Goal: Feedback & Contribution: Contribute content

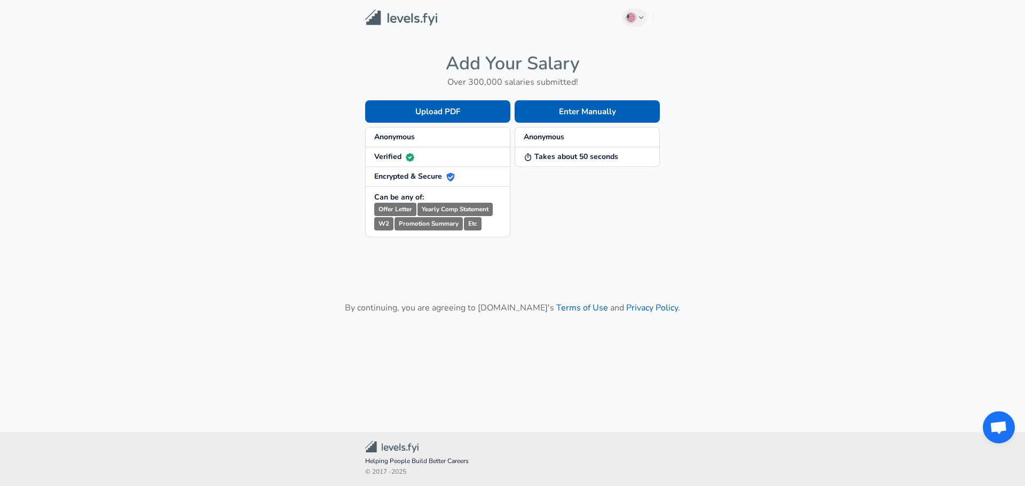
click at [564, 137] on strong "Anonymous" at bounding box center [544, 137] width 41 height 10
click at [541, 135] on strong "Anonymous" at bounding box center [544, 137] width 41 height 10
click at [544, 135] on strong "Anonymous" at bounding box center [544, 137] width 41 height 10
click at [558, 153] on strong "Takes about 50 seconds" at bounding box center [571, 157] width 94 height 10
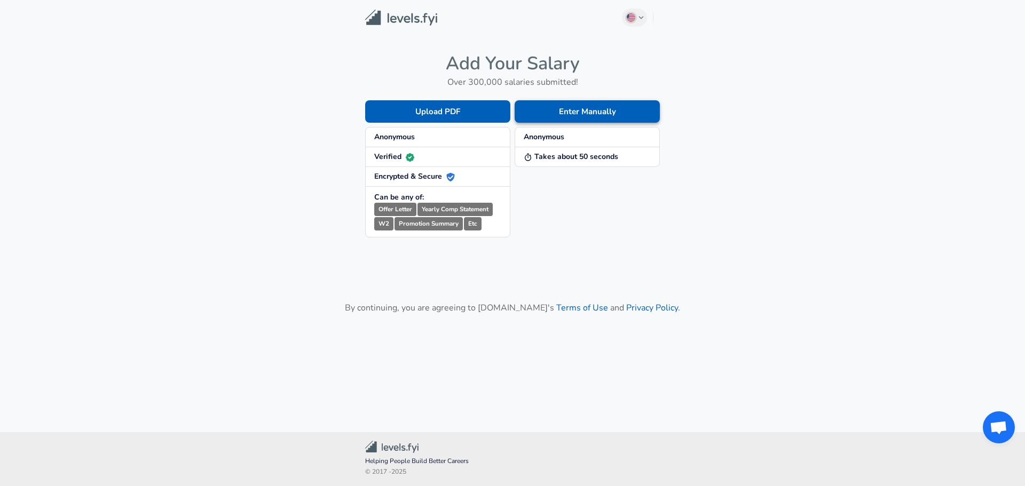
click at [579, 116] on button "Enter Manually" at bounding box center [587, 111] width 145 height 22
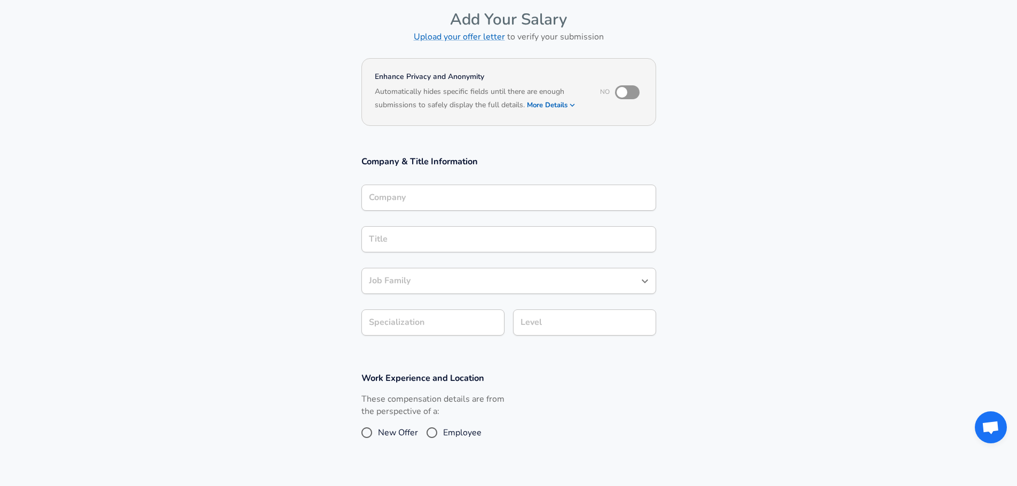
scroll to position [267, 0]
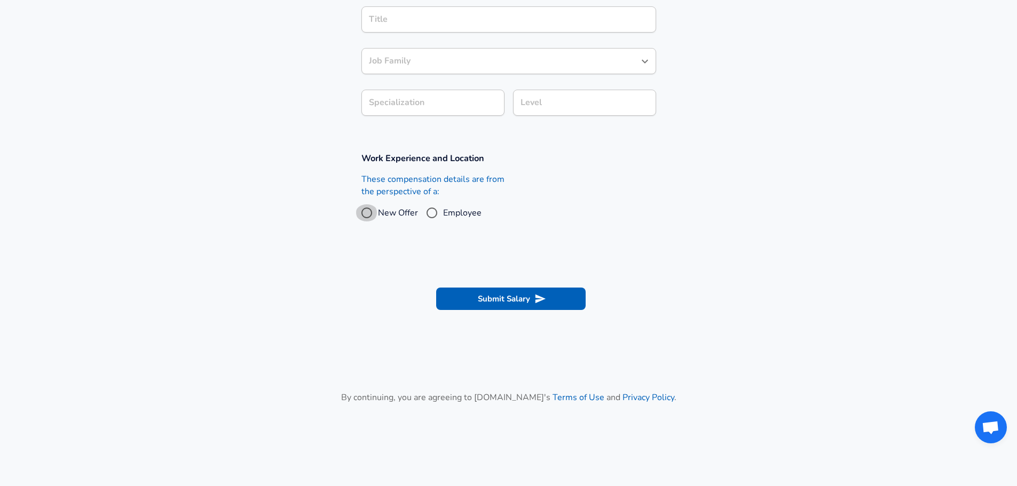
click at [365, 210] on input "New Offer" at bounding box center [366, 212] width 22 height 17
radio input "true"
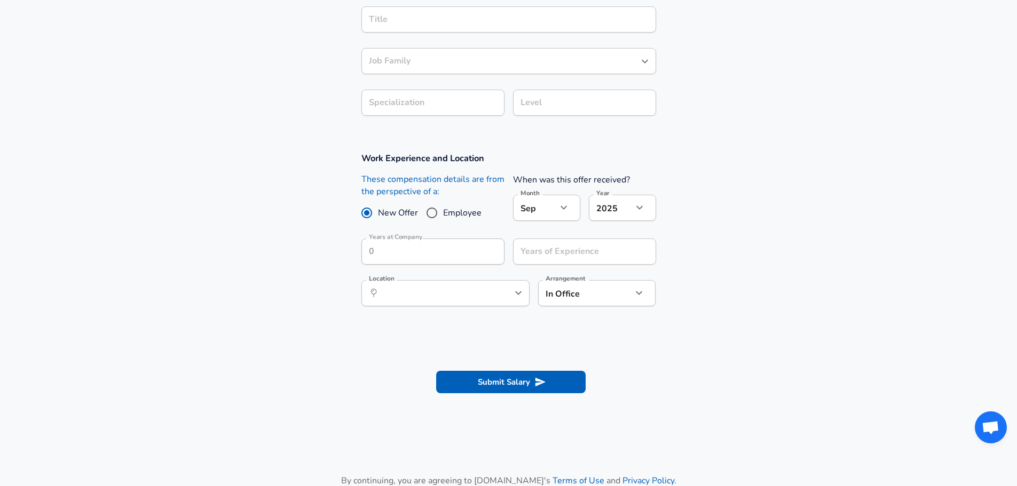
click at [429, 210] on input "Employee" at bounding box center [432, 212] width 22 height 17
radio input "true"
click at [407, 213] on span "New Offer" at bounding box center [398, 213] width 40 height 13
click at [378, 213] on input "New Offer" at bounding box center [366, 212] width 22 height 17
radio input "true"
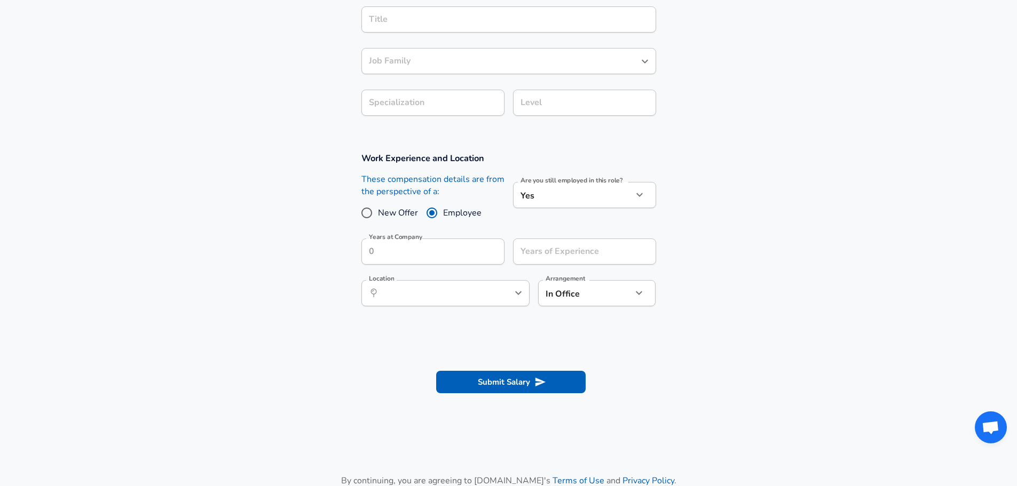
radio input "false"
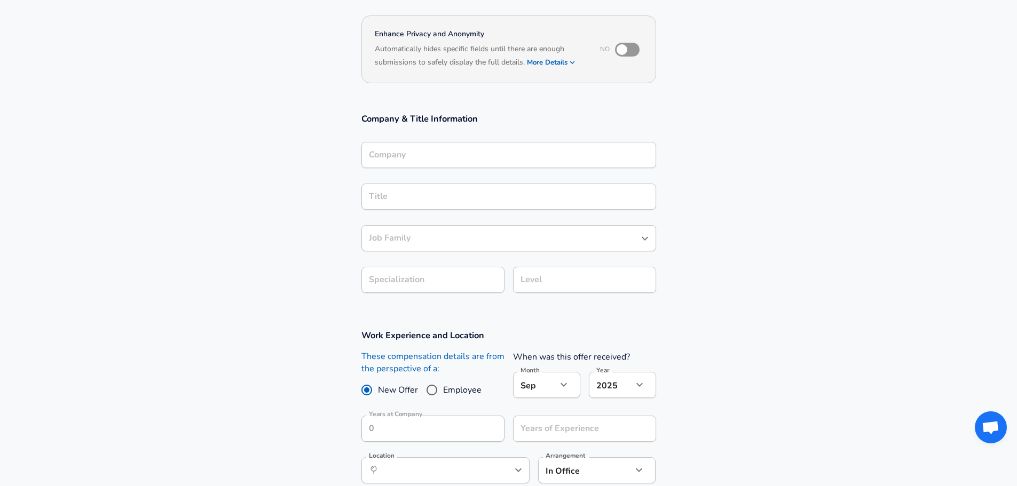
scroll to position [53, 0]
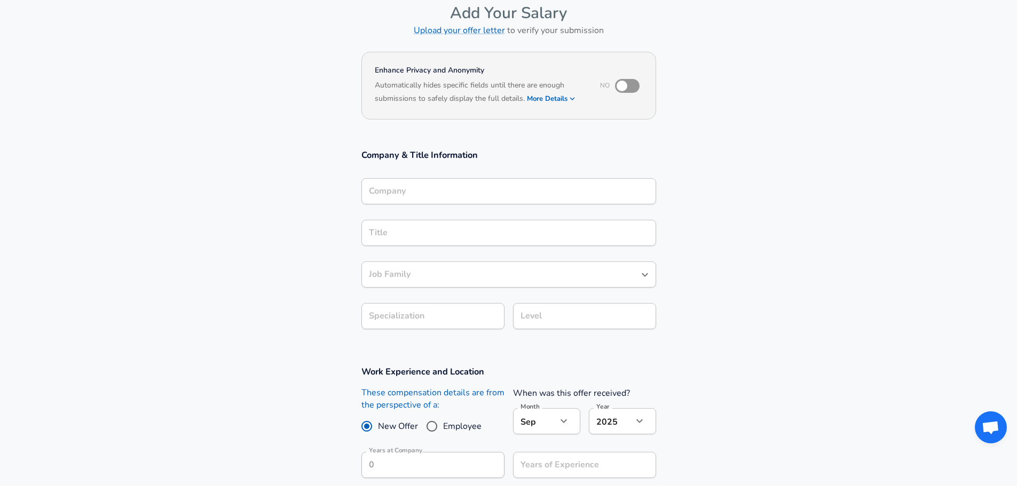
click at [570, 98] on icon "button" at bounding box center [572, 99] width 10 height 10
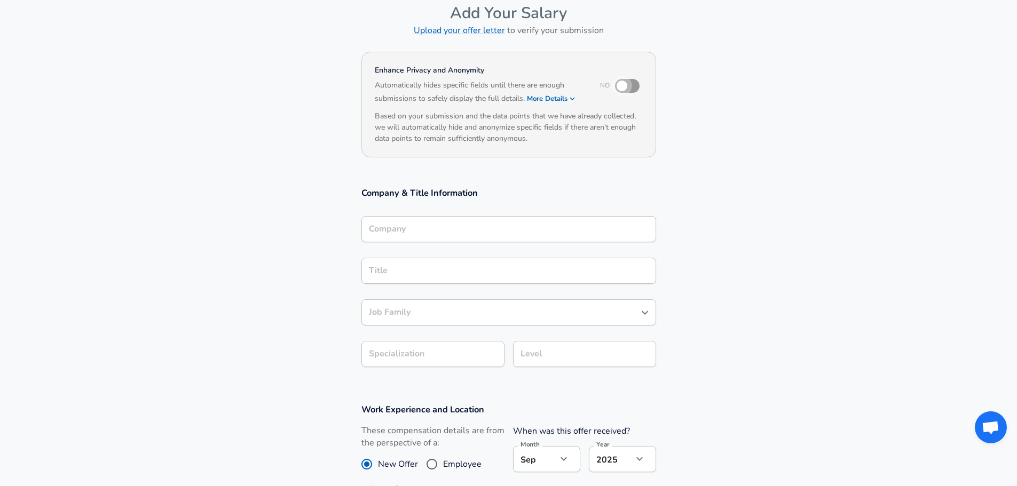
click at [620, 86] on input "checkbox" at bounding box center [621, 86] width 61 height 20
checkbox input "true"
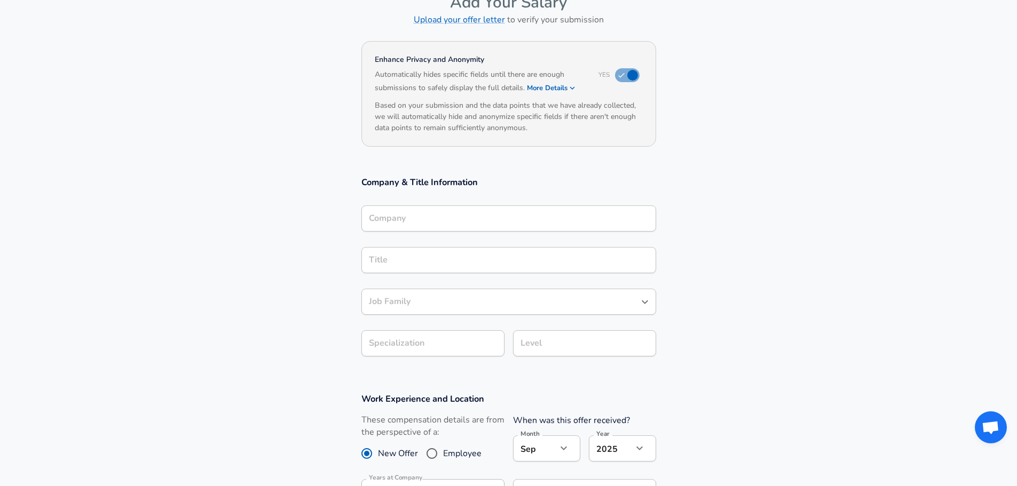
click at [434, 227] on input "Company" at bounding box center [508, 218] width 285 height 17
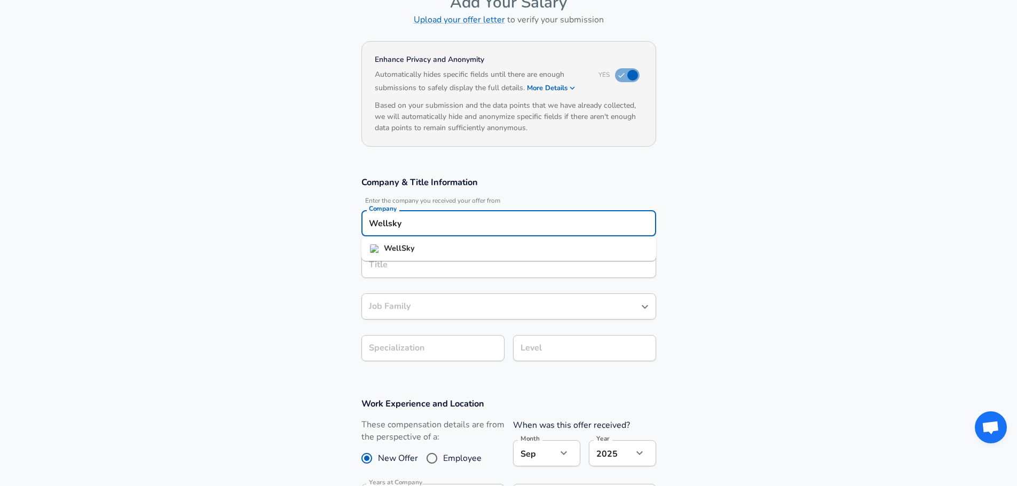
drag, startPoint x: 429, startPoint y: 242, endPoint x: 426, endPoint y: 248, distance: 6.0
click at [429, 243] on li "WellSky" at bounding box center [508, 249] width 295 height 16
type input "WellSky"
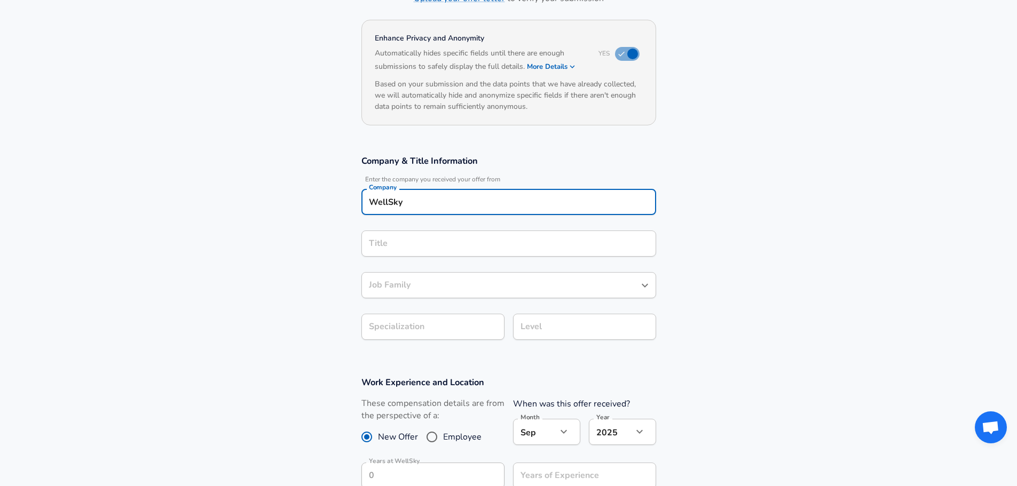
click at [421, 252] on input "Title" at bounding box center [508, 243] width 285 height 17
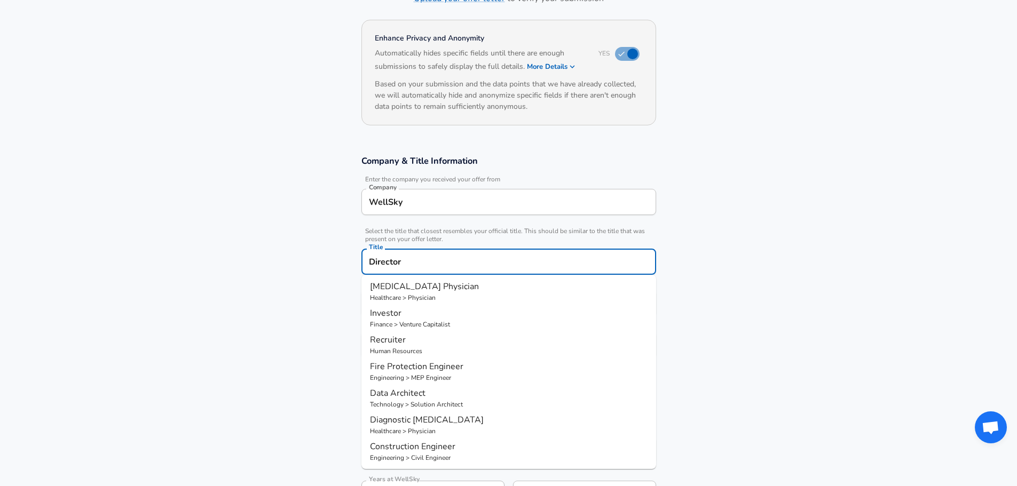
scroll to position [0, 0]
drag, startPoint x: 413, startPoint y: 264, endPoint x: 369, endPoint y: 264, distance: 43.8
click at [369, 264] on input "Director" at bounding box center [508, 262] width 285 height 17
click at [414, 262] on input "Director of Engineering" at bounding box center [508, 262] width 285 height 17
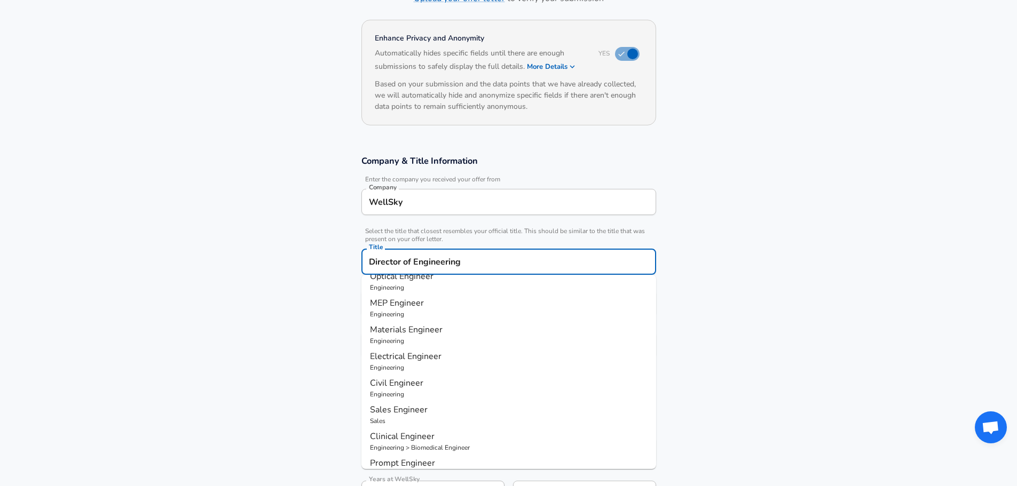
scroll to position [0, 0]
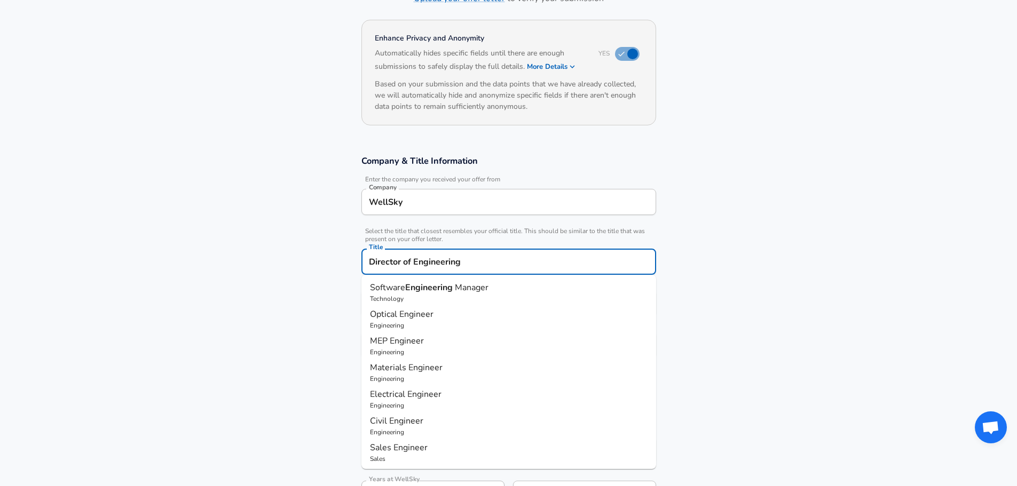
click at [421, 289] on strong "Engineering" at bounding box center [430, 288] width 50 height 12
type input "Software Engineering Manager"
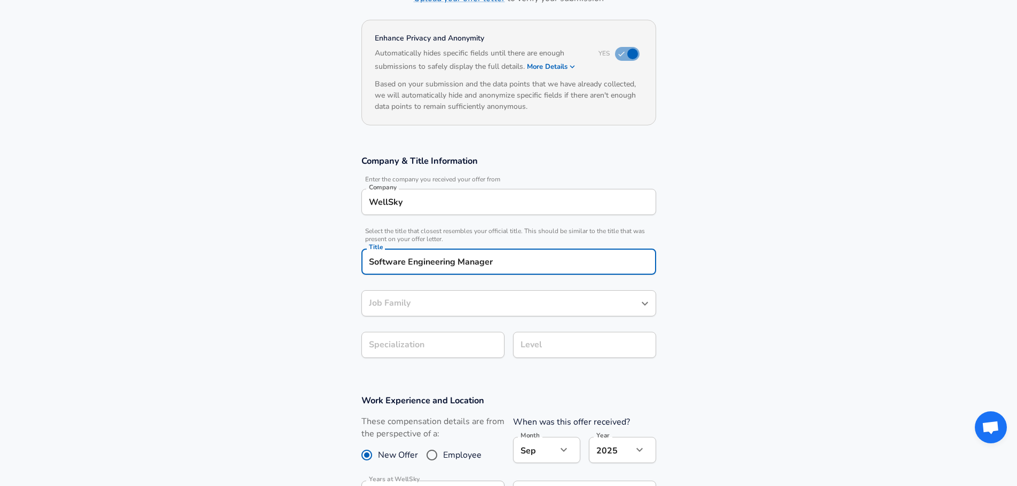
type input "Software Engineering Manager"
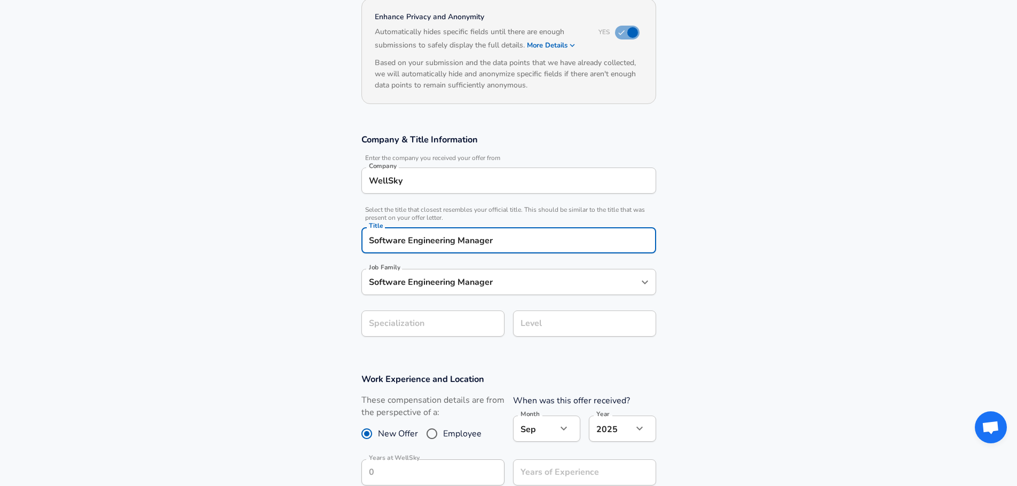
click at [505, 290] on input "Software Engineering Manager" at bounding box center [500, 282] width 269 height 17
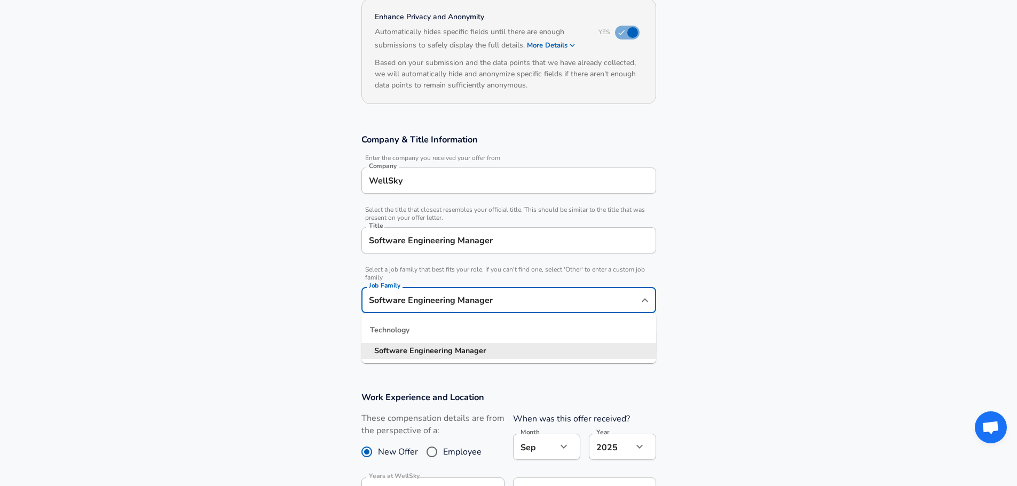
click at [511, 246] on input "Software Engineering Manager" at bounding box center [508, 240] width 285 height 17
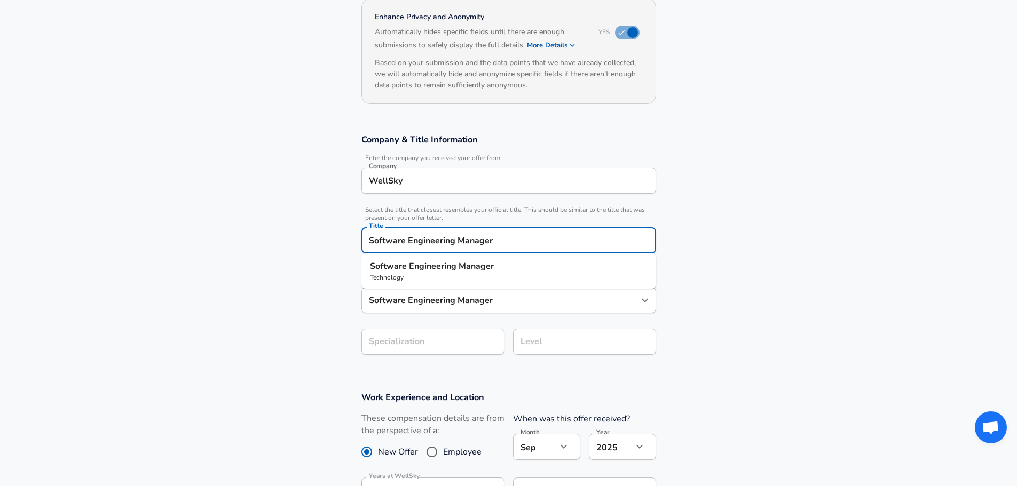
click at [513, 245] on input "Software Engineering Manager" at bounding box center [508, 240] width 285 height 17
drag, startPoint x: 496, startPoint y: 241, endPoint x: 365, endPoint y: 239, distance: 131.3
click at [365, 239] on div "Software Engineering Manager Title" at bounding box center [508, 240] width 295 height 26
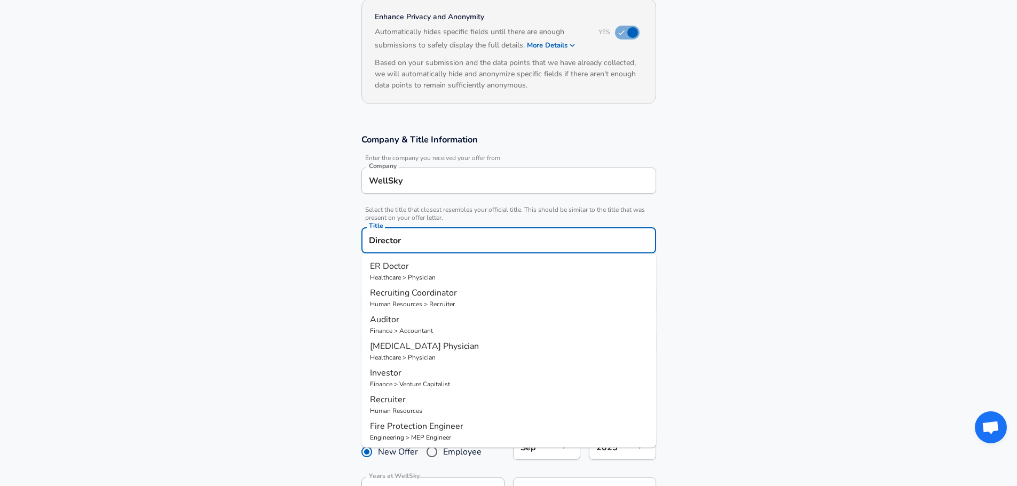
type input "Director"
click at [697, 243] on section "Company & Title Information Enter the company you received your offer from Comp…" at bounding box center [508, 250] width 1017 height 258
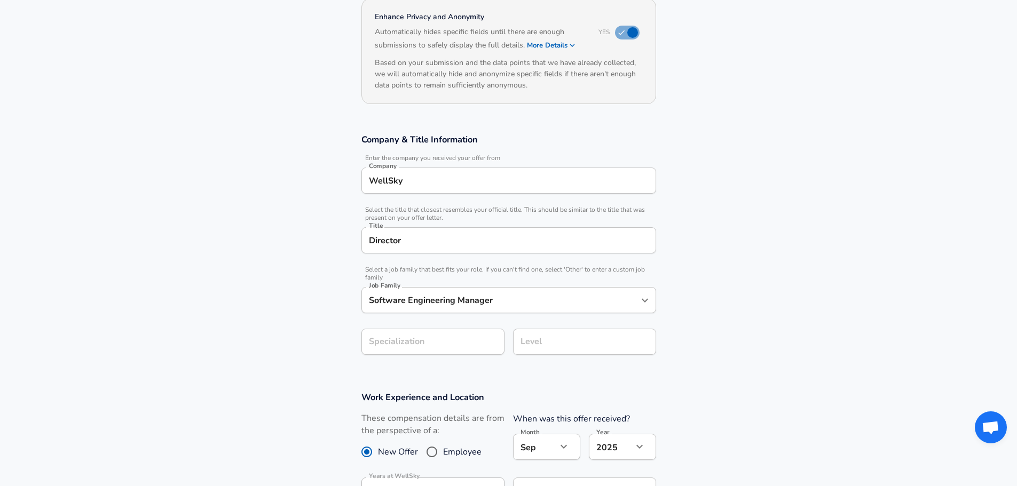
click at [555, 251] on div "Director Title" at bounding box center [508, 240] width 295 height 26
click at [779, 236] on section "Company & Title Information Enter the company you received your offer from Comp…" at bounding box center [508, 250] width 1017 height 258
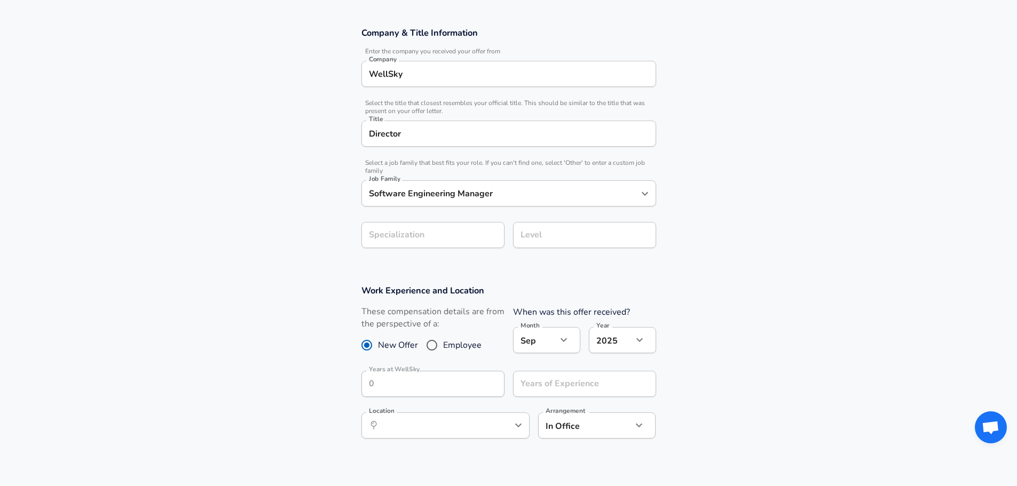
scroll to position [246, 0]
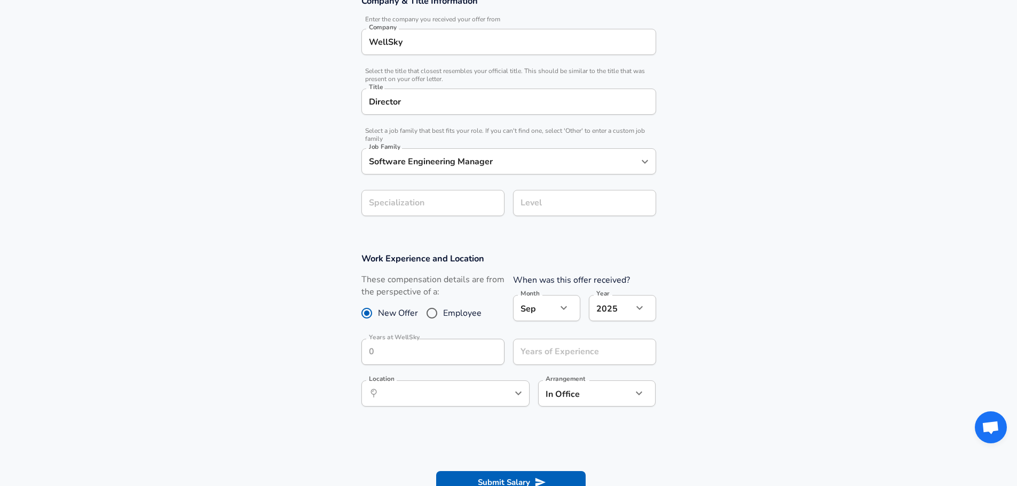
click at [482, 231] on section "Company & Title Information Enter the company you received your offer from Comp…" at bounding box center [508, 111] width 1017 height 258
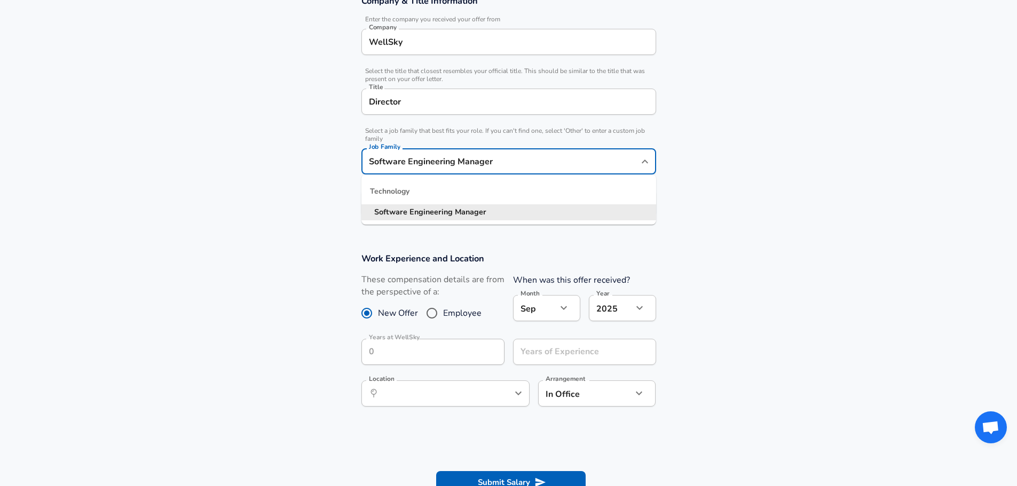
click at [517, 164] on input "Software Engineering Manager" at bounding box center [500, 161] width 269 height 17
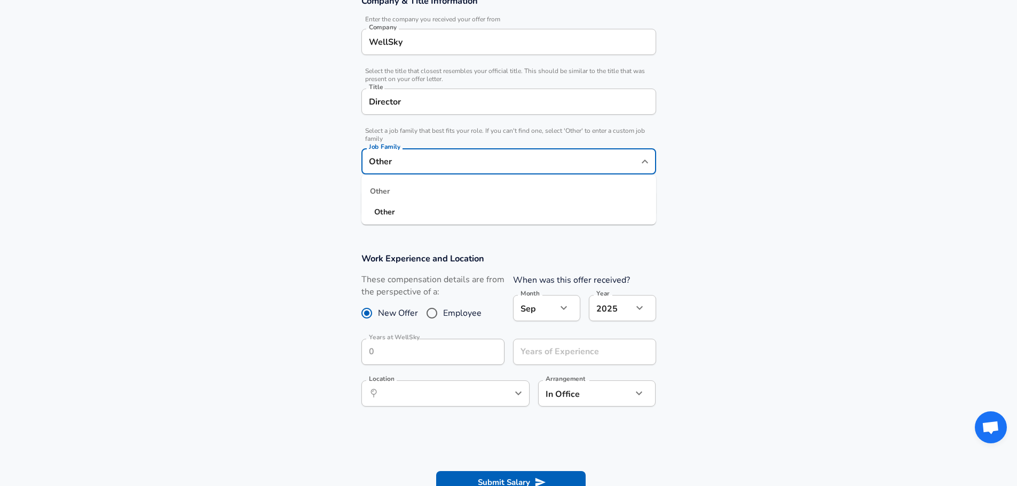
click at [501, 211] on li "Other" at bounding box center [508, 212] width 295 height 16
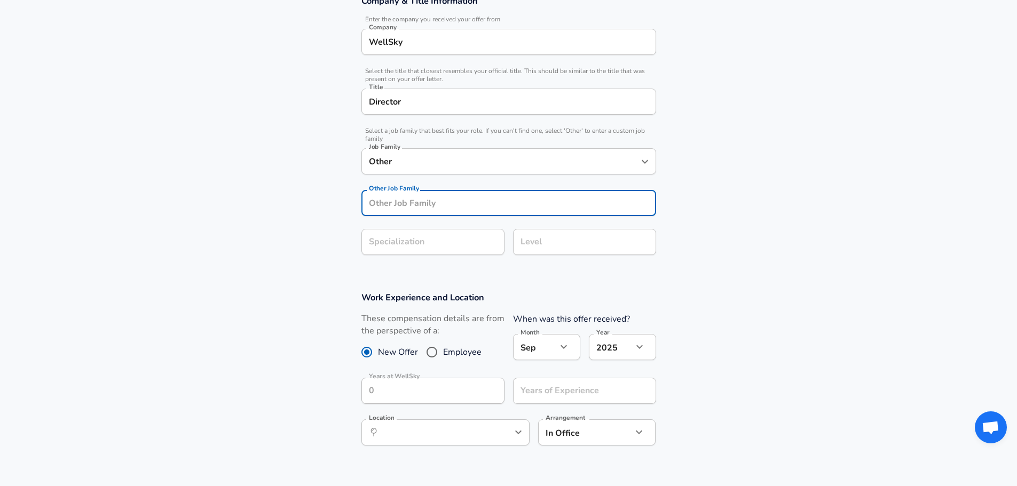
click at [501, 202] on input "Other Job Family" at bounding box center [508, 203] width 295 height 26
click at [642, 161] on icon "Open" at bounding box center [644, 161] width 13 height 13
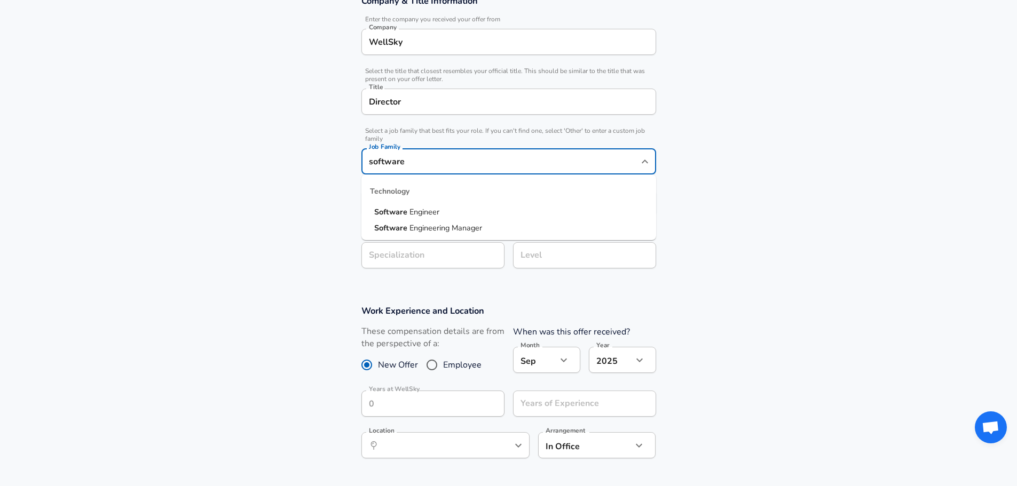
click at [421, 208] on span "Engineer" at bounding box center [424, 212] width 30 height 11
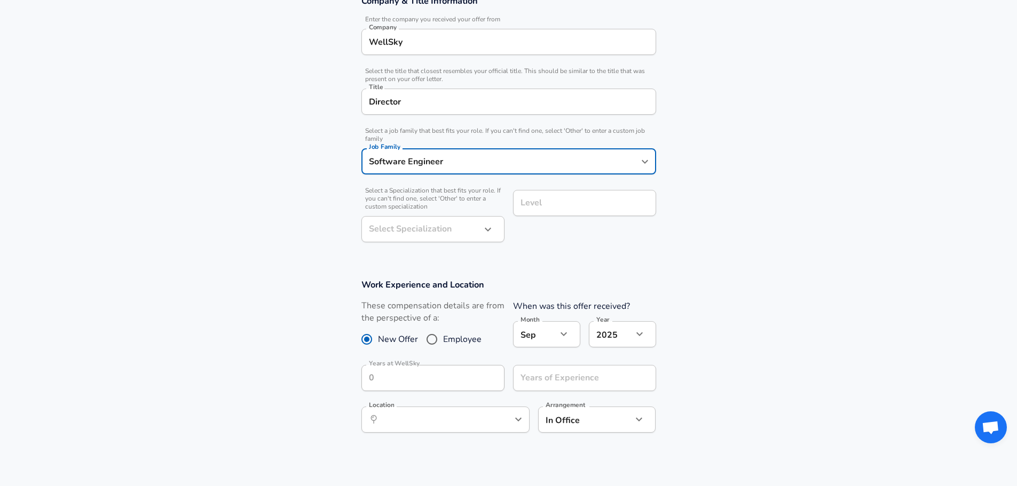
type input "Software Engineer"
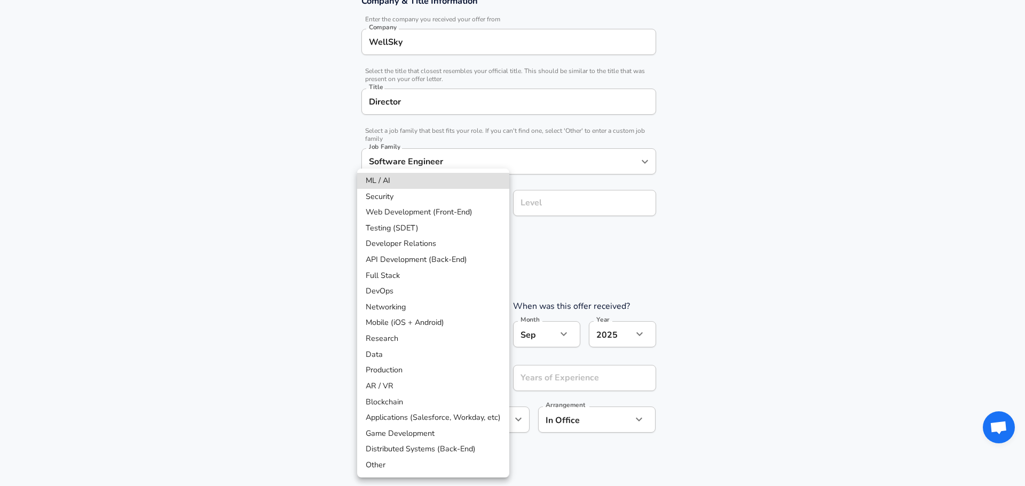
click at [427, 282] on li "Full Stack" at bounding box center [433, 276] width 152 height 16
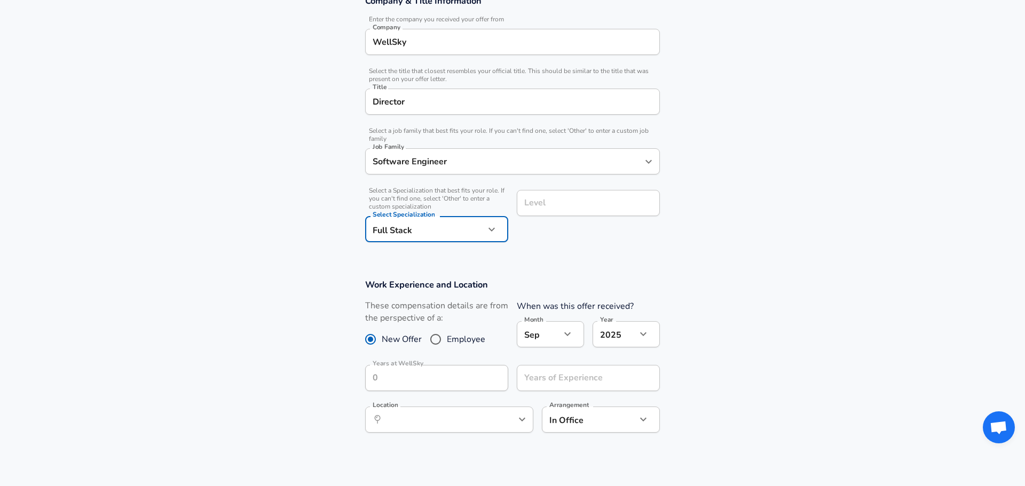
type input "Full Stack"
click at [547, 207] on input "Level" at bounding box center [584, 203] width 133 height 17
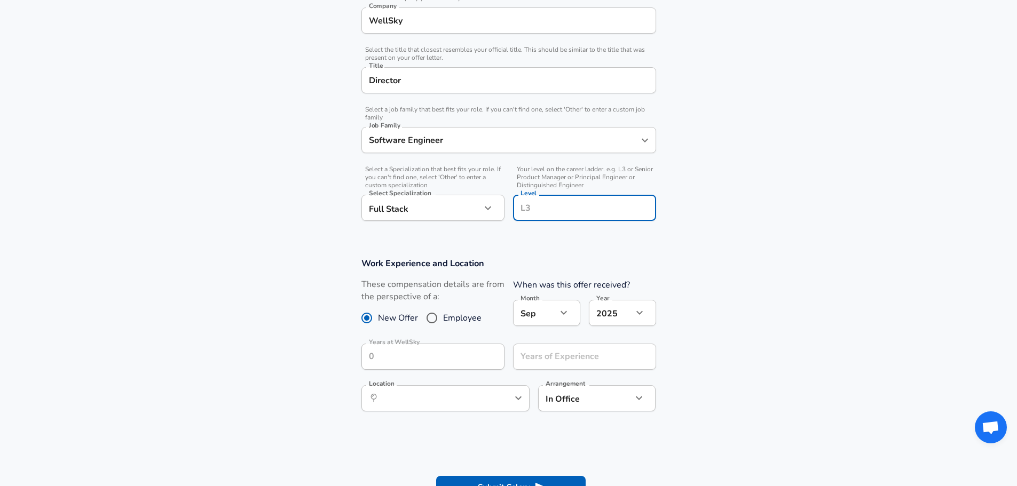
click at [454, 138] on input "Software Engineer" at bounding box center [500, 140] width 269 height 17
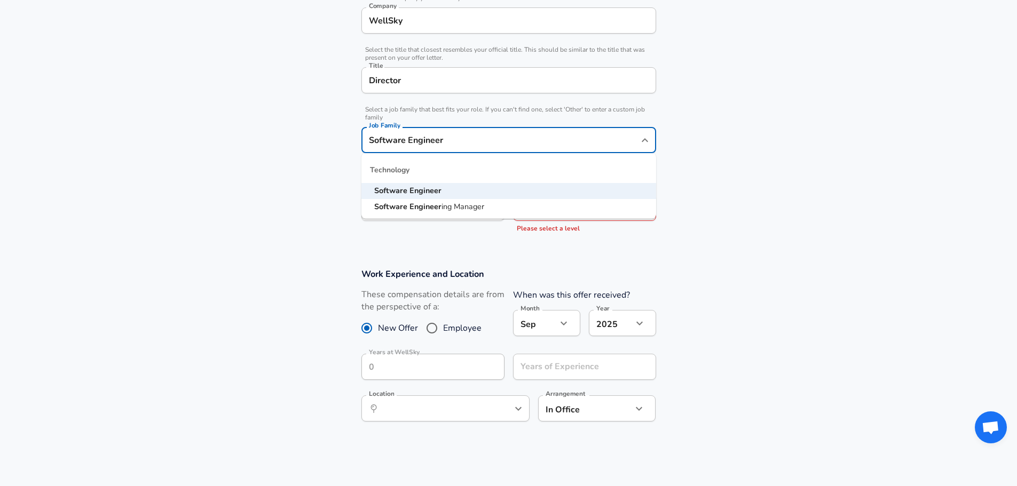
click at [457, 208] on span "ing Manager" at bounding box center [462, 206] width 43 height 11
type input "Software Engineering Manager"
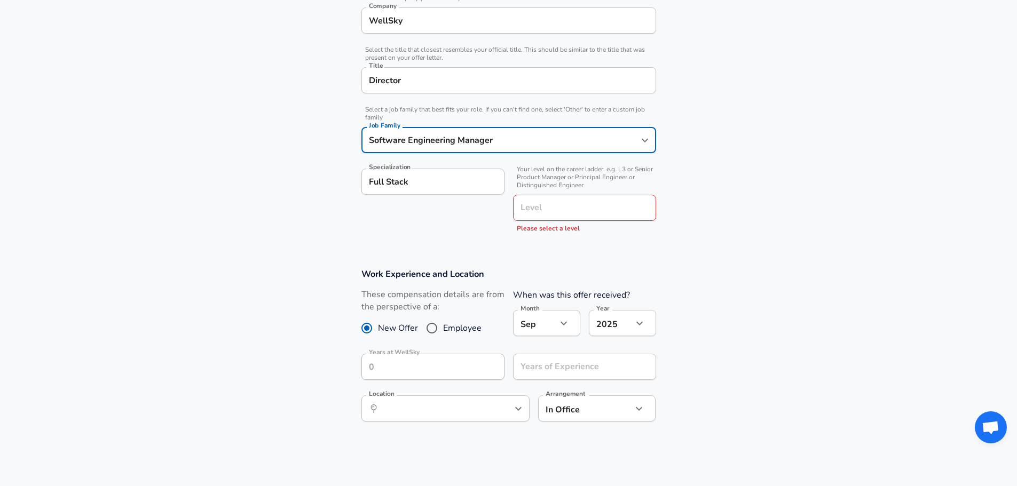
click at [564, 219] on div "Level" at bounding box center [584, 208] width 143 height 26
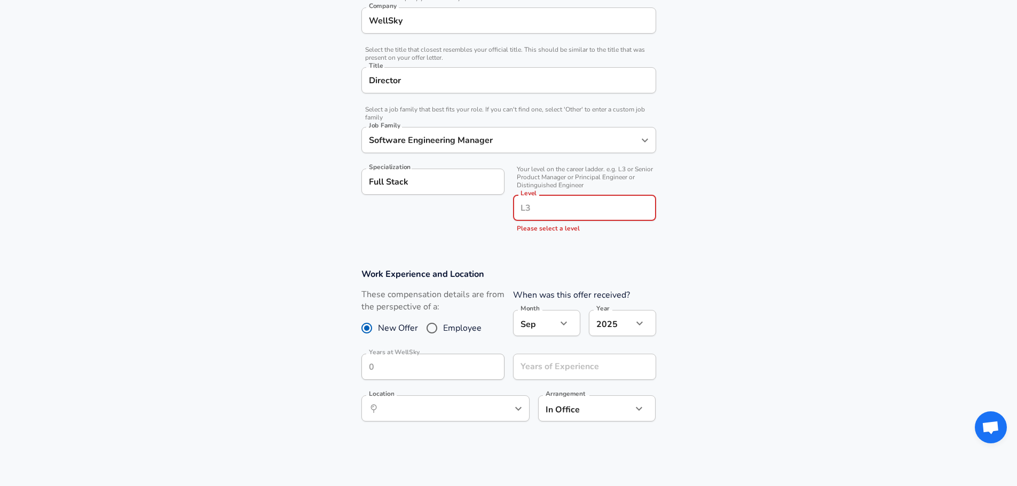
click at [572, 215] on input "Level" at bounding box center [584, 208] width 133 height 17
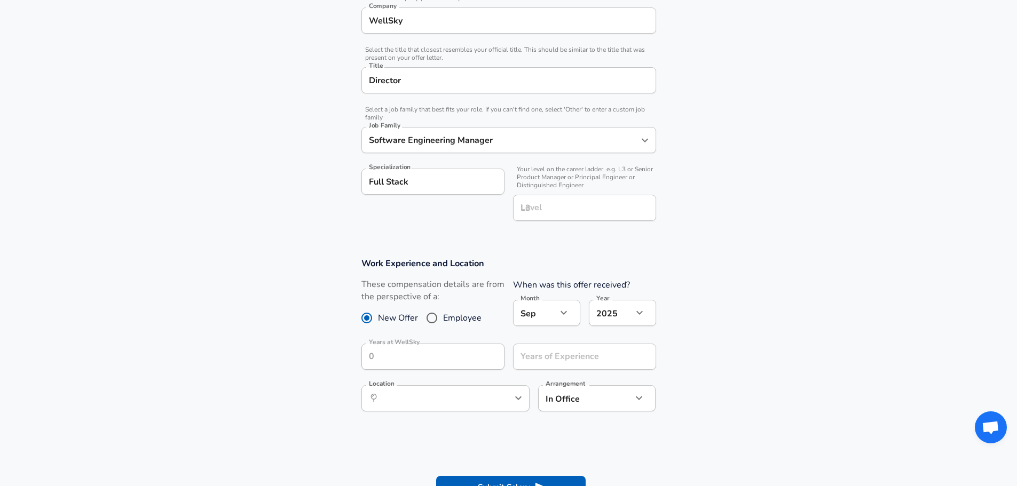
click at [648, 254] on form "Enhance Privacy and Anonymity Yes Automatically hides specific fields until the…" at bounding box center [508, 175] width 1017 height 681
click at [458, 187] on input "Full Stack" at bounding box center [432, 182] width 143 height 26
drag, startPoint x: 458, startPoint y: 186, endPoint x: 357, endPoint y: 176, distance: 101.9
click at [357, 176] on div "Specialization Full Stack Specialization" at bounding box center [429, 194] width 152 height 68
click at [453, 181] on input "Specialization" at bounding box center [432, 182] width 143 height 26
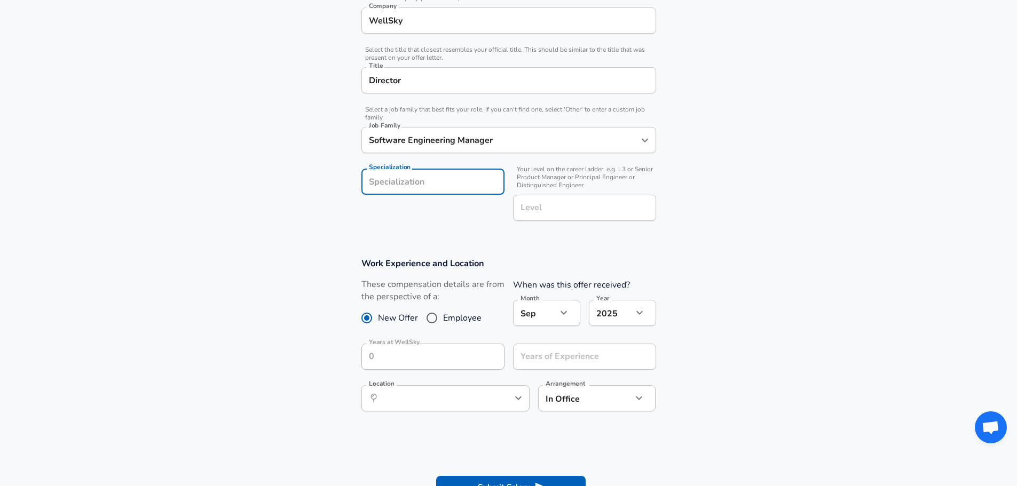
click at [453, 220] on div "Specialization Specialization" at bounding box center [429, 194] width 152 height 68
click at [457, 178] on input "Specialization" at bounding box center [432, 182] width 143 height 26
click at [650, 187] on div "Level Level" at bounding box center [584, 207] width 143 height 42
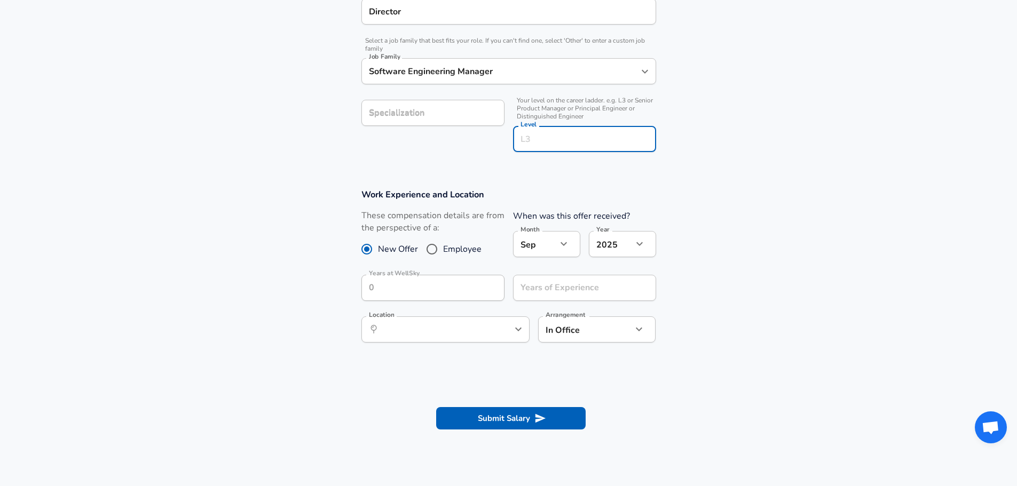
scroll to position [374, 0]
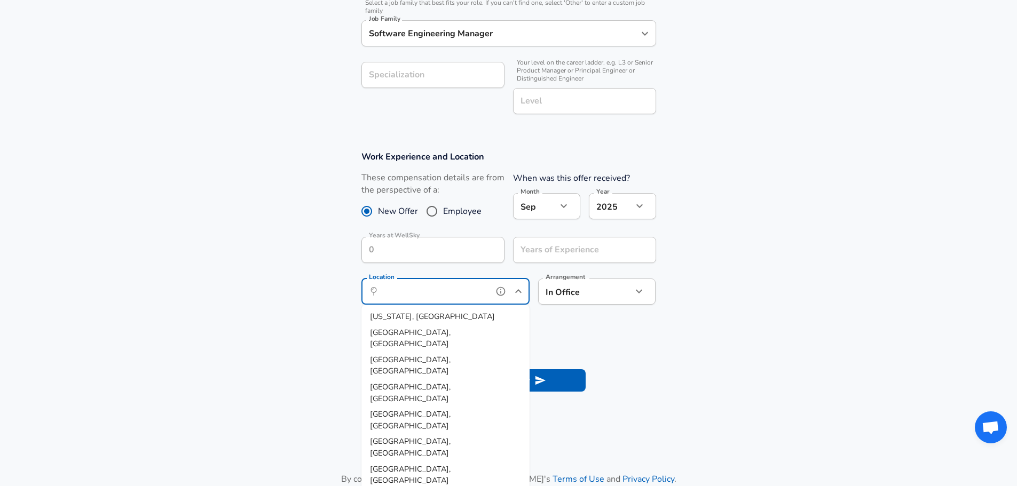
click at [465, 287] on input "Location" at bounding box center [433, 291] width 109 height 17
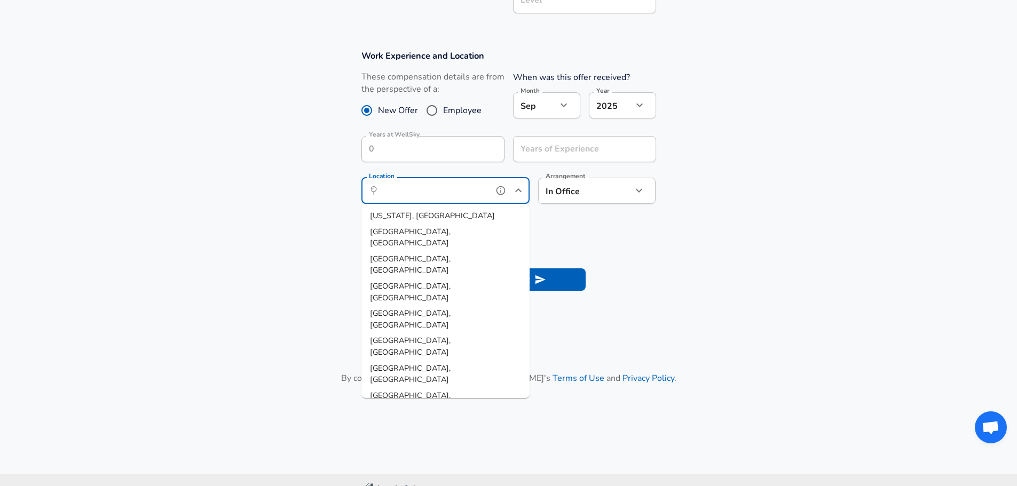
scroll to position [480, 0]
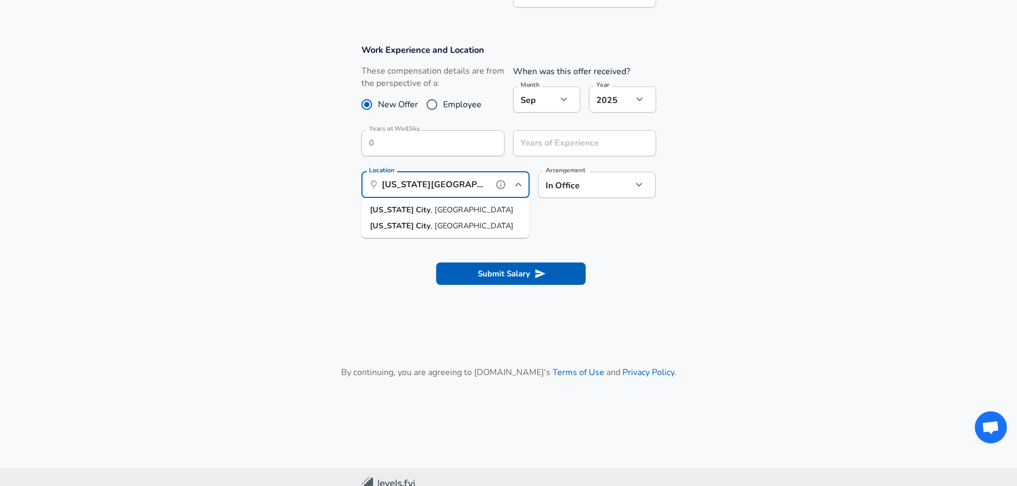
click at [437, 223] on li "[US_STATE][GEOGRAPHIC_DATA] , [GEOGRAPHIC_DATA]" at bounding box center [445, 226] width 168 height 16
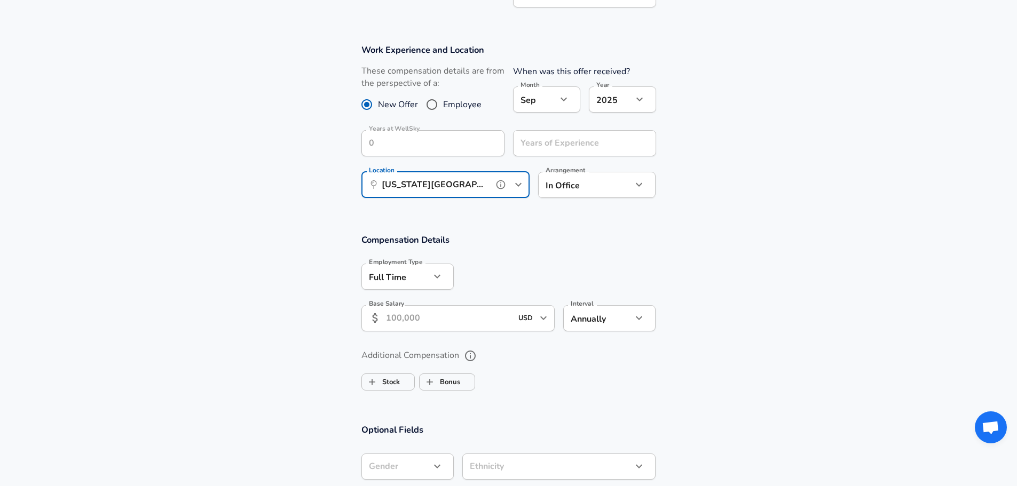
type input "[US_STATE][GEOGRAPHIC_DATA], [GEOGRAPHIC_DATA]"
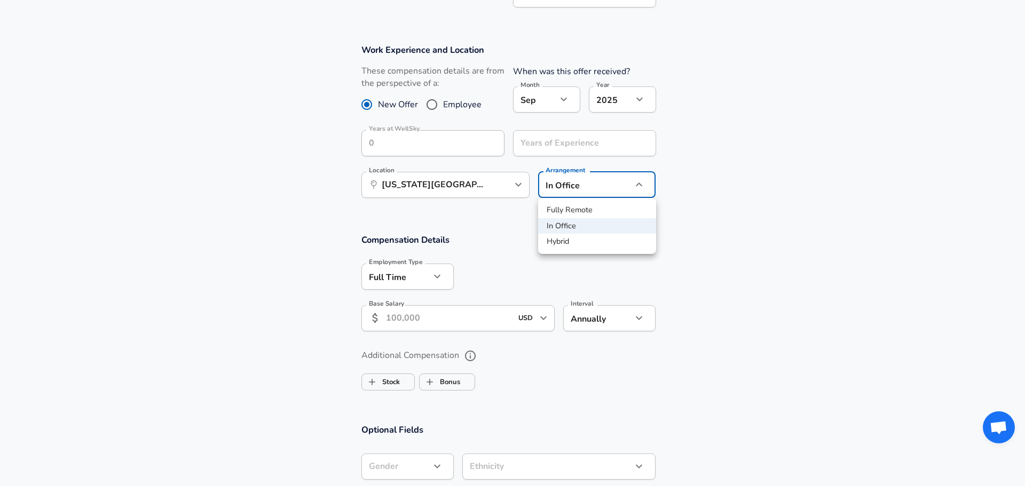
click at [759, 194] on div at bounding box center [512, 243] width 1025 height 486
click at [440, 314] on input "Base Salary" at bounding box center [449, 318] width 126 height 26
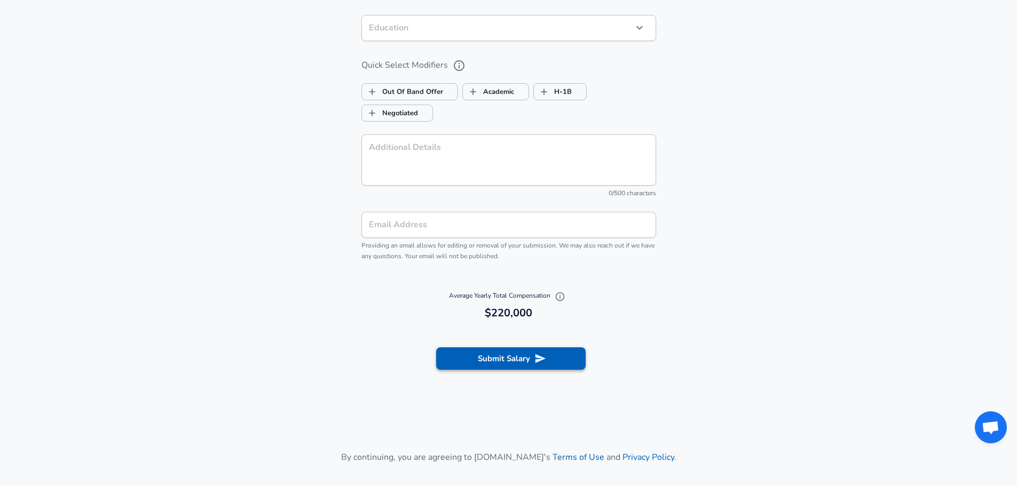
type input "220,000"
click at [549, 351] on button "Submit Salary" at bounding box center [510, 358] width 149 height 22
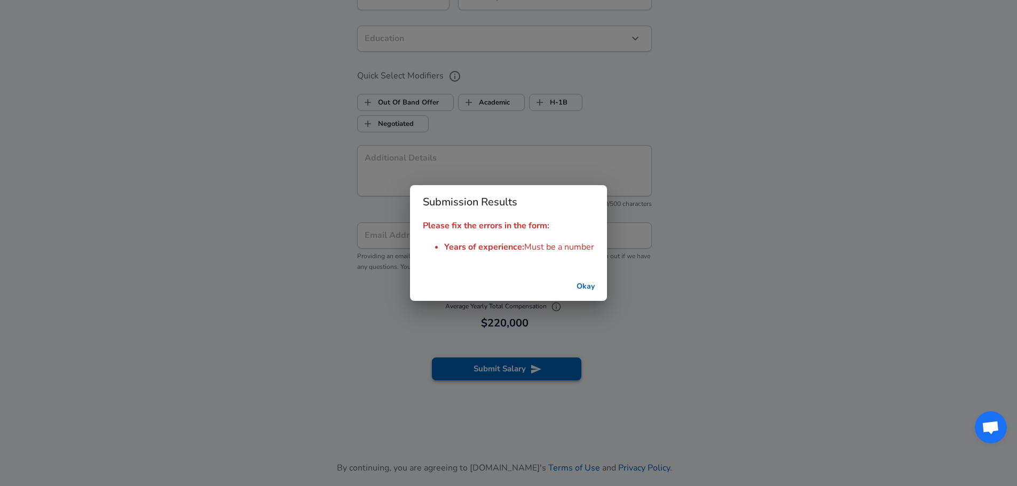
scroll to position [971, 0]
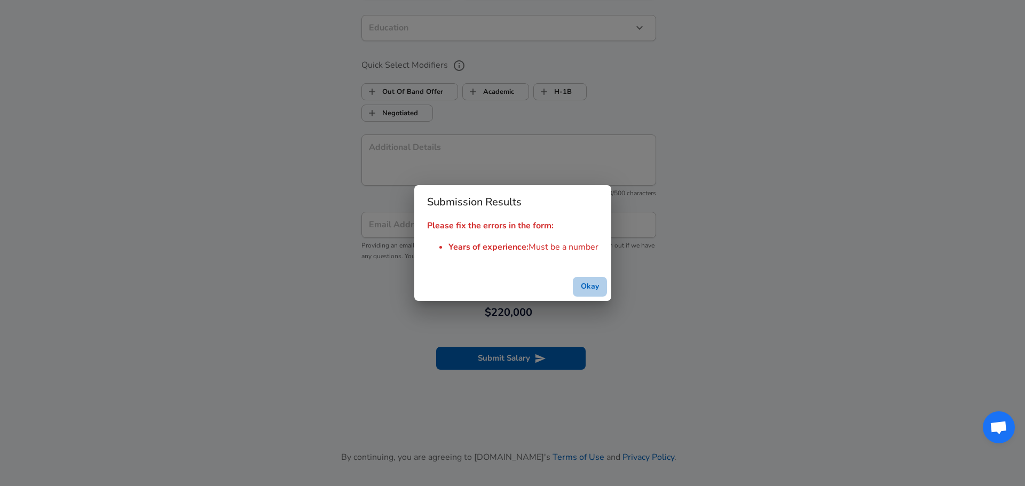
click at [591, 283] on button "Okay" at bounding box center [590, 287] width 34 height 20
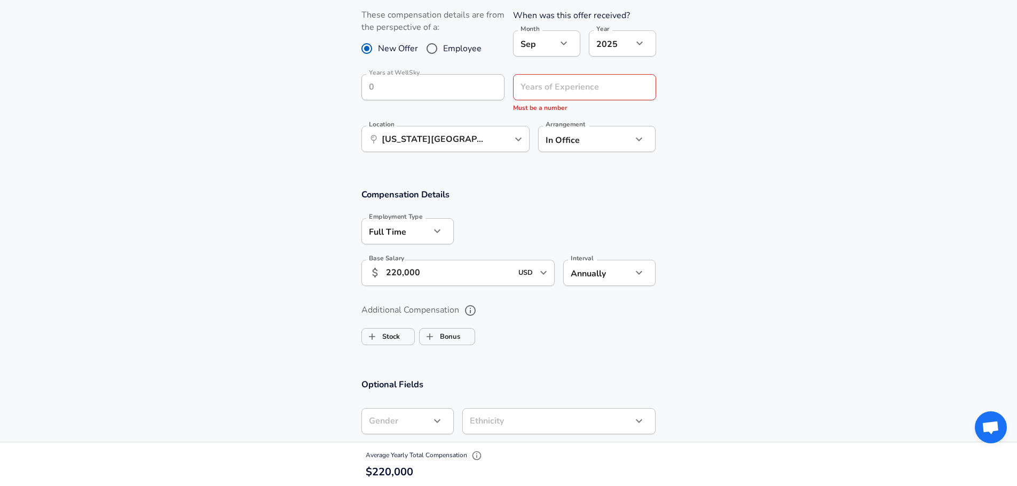
scroll to position [491, 0]
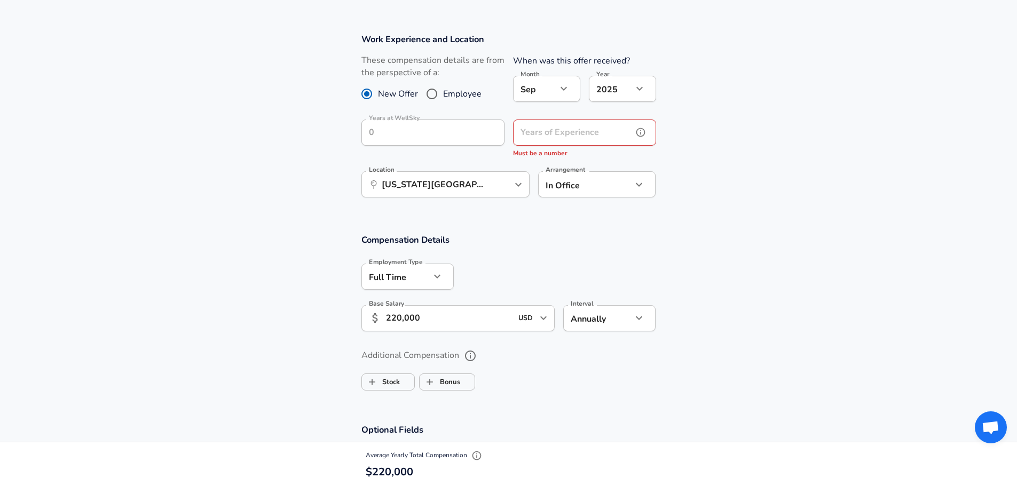
click at [545, 138] on input "Years of Experience" at bounding box center [573, 133] width 120 height 26
click at [644, 136] on icon "help" at bounding box center [640, 132] width 11 height 11
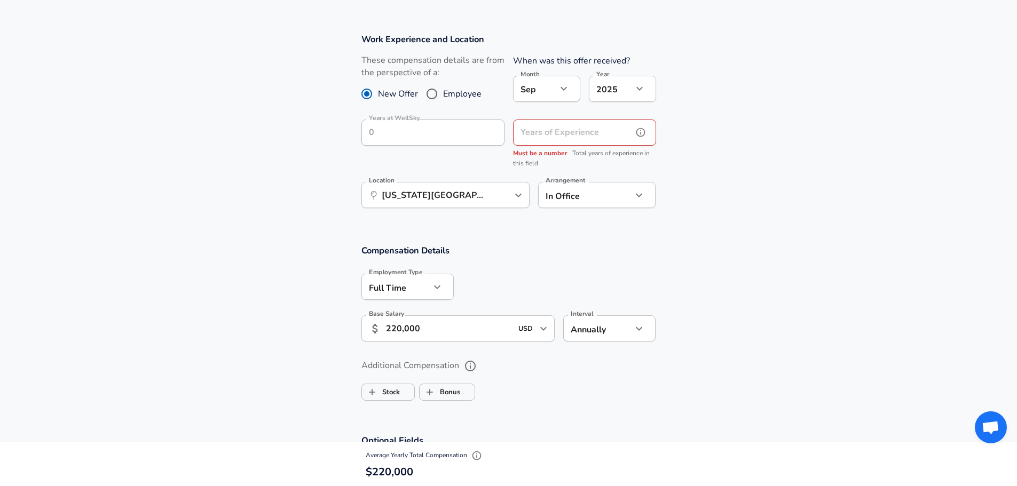
click at [644, 136] on icon "help" at bounding box center [640, 132] width 11 height 11
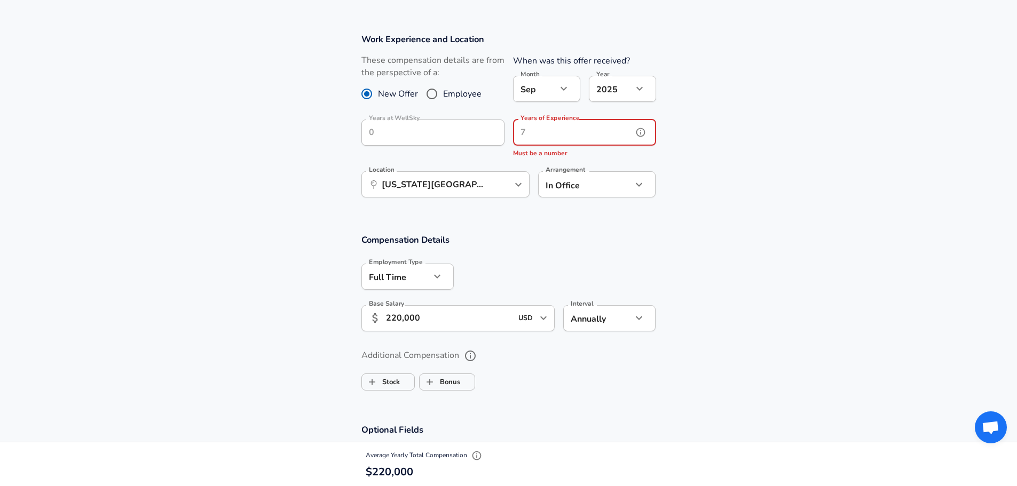
click at [563, 136] on input "Years of Experience" at bounding box center [573, 133] width 120 height 26
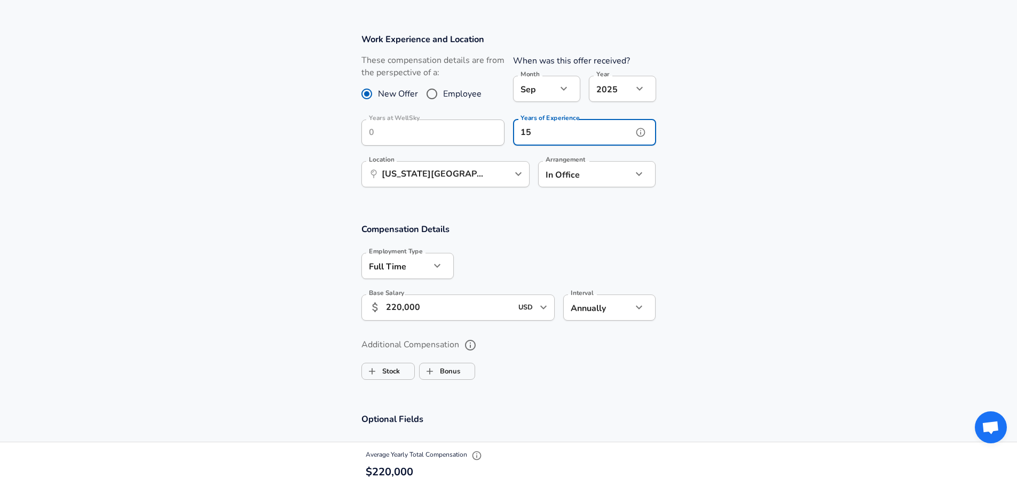
type input "15"
click at [695, 167] on section "Work Experience and Location These compensation details are from the perspectiv…" at bounding box center [508, 116] width 1017 height 190
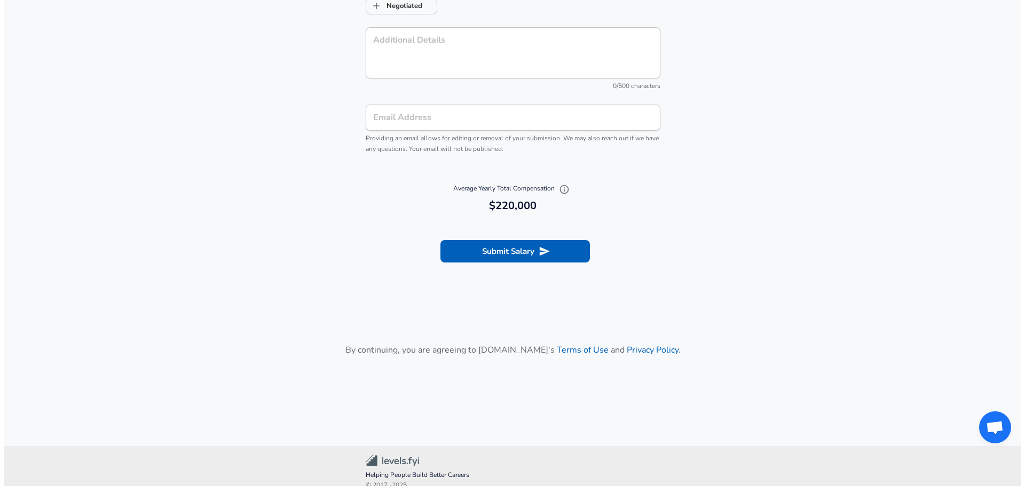
scroll to position [1081, 0]
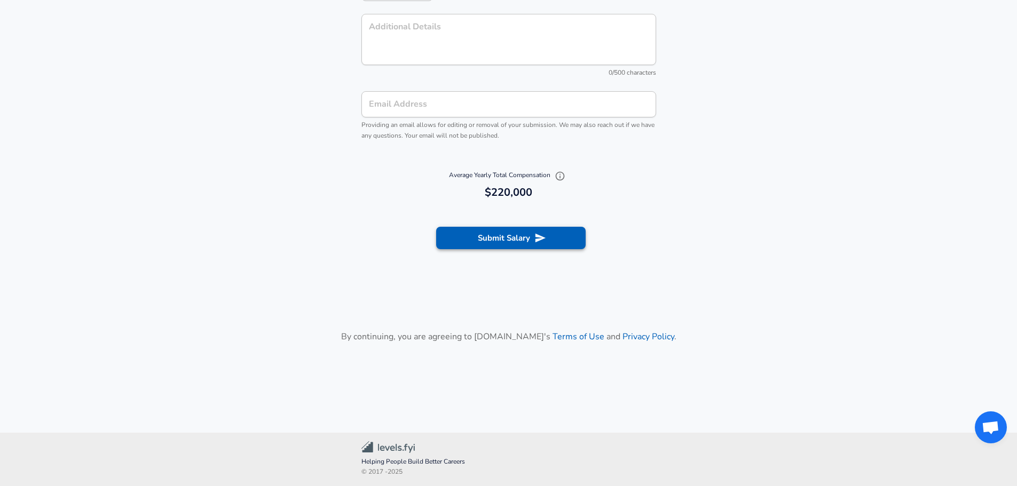
click at [552, 241] on button "Submit Salary" at bounding box center [510, 238] width 149 height 22
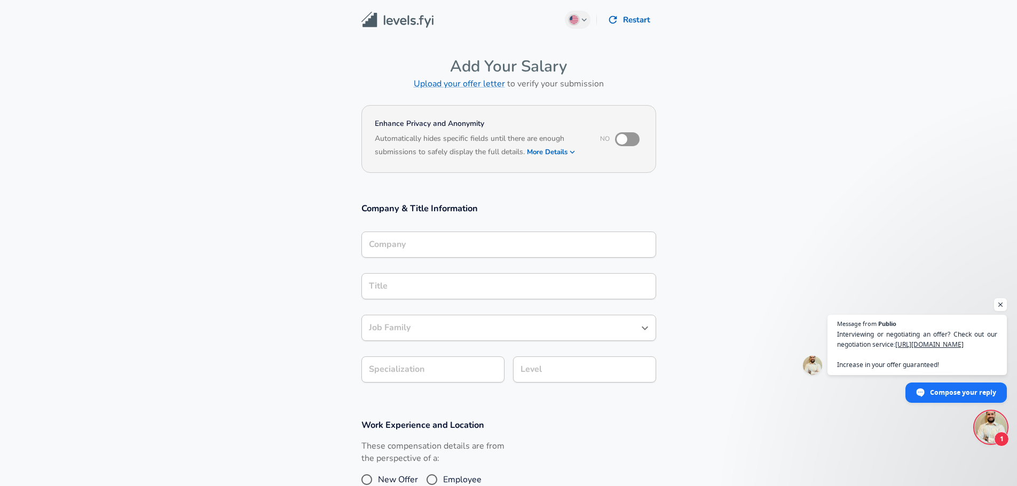
click at [411, 21] on img at bounding box center [397, 20] width 72 height 17
